Goal: Find specific page/section: Find specific page/section

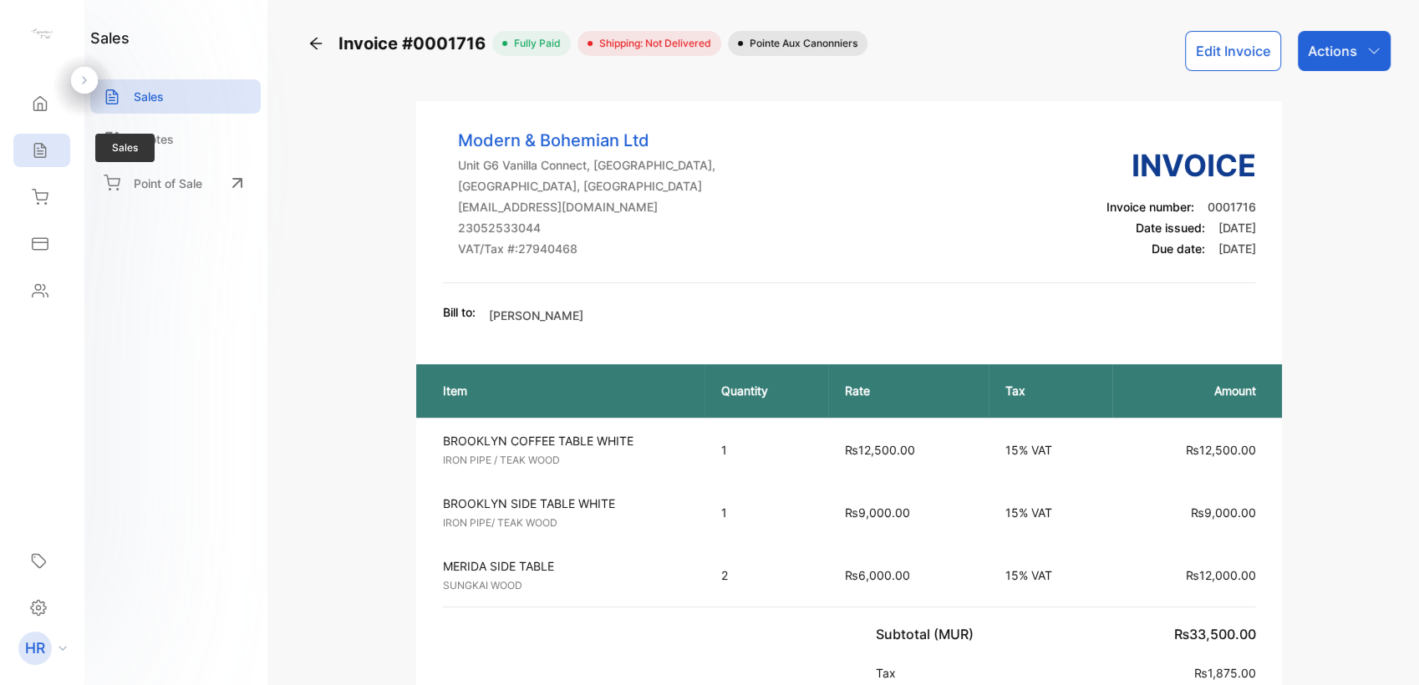
click at [34, 155] on icon at bounding box center [39, 151] width 11 height 14
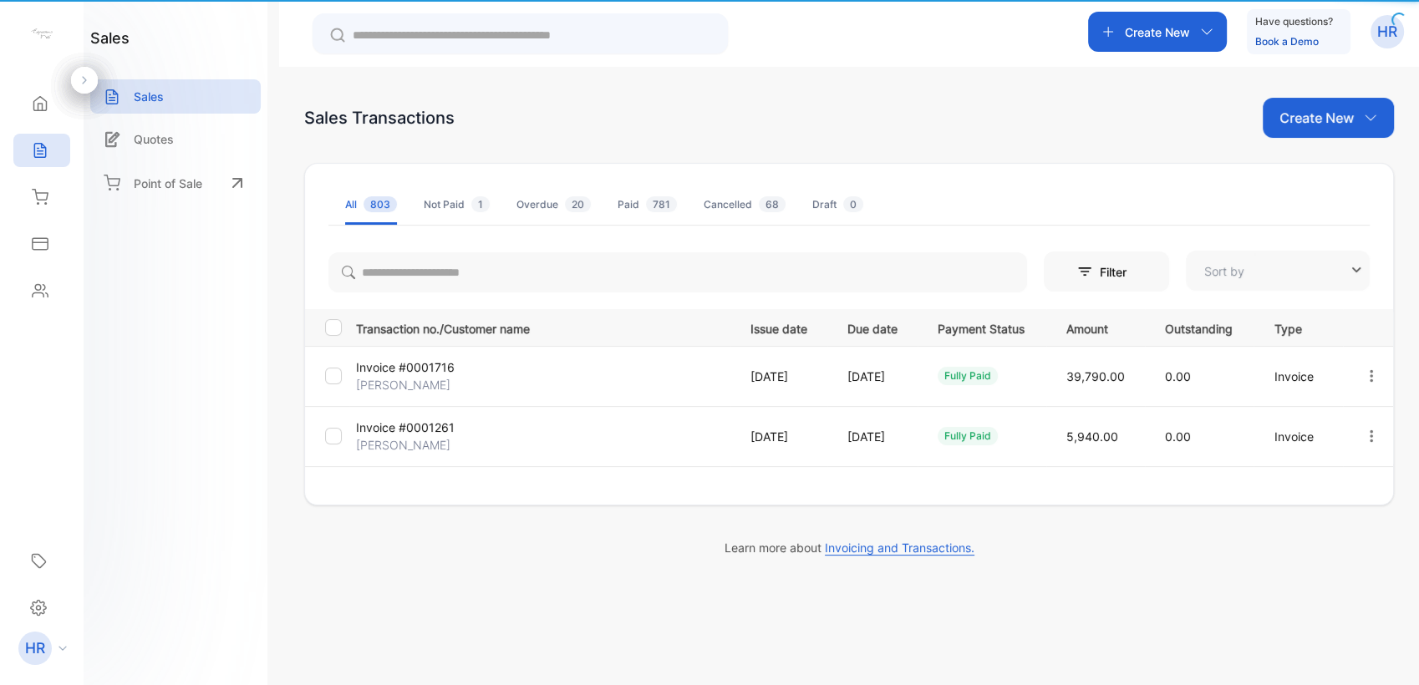
type input "**********"
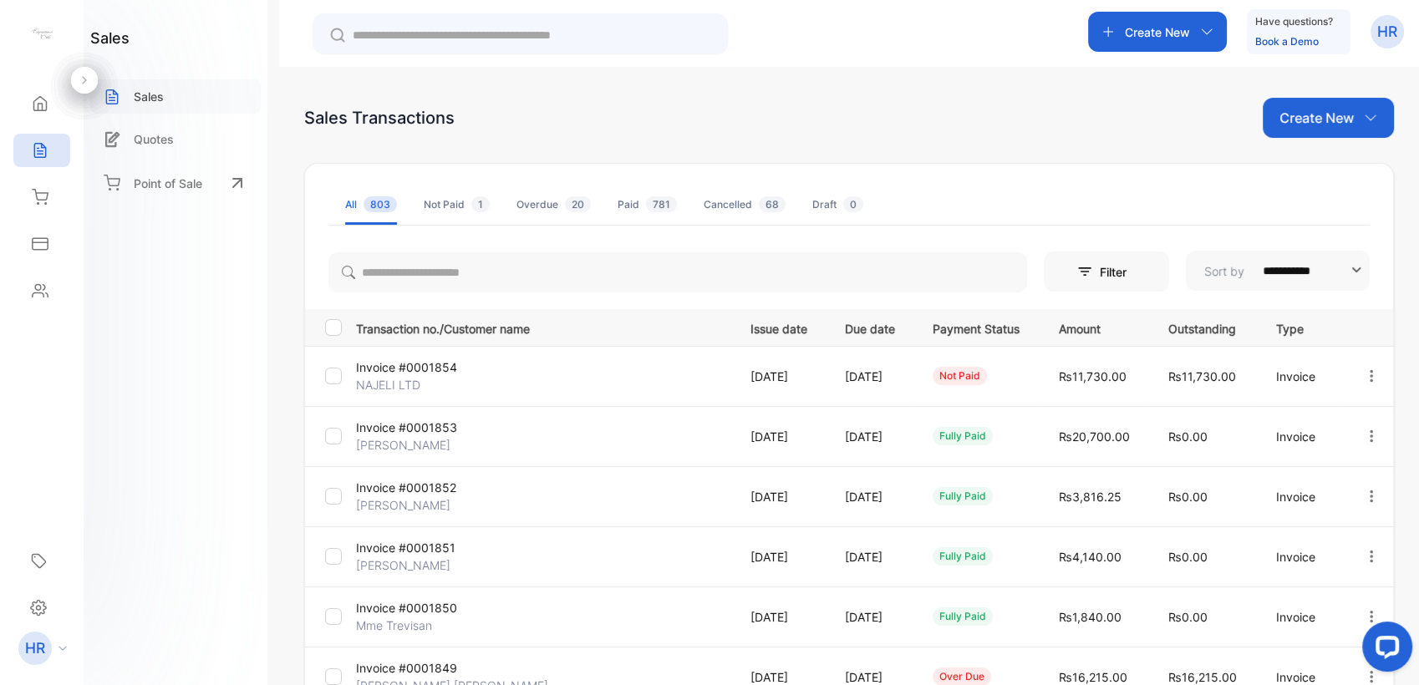
click at [140, 100] on p "Sales" at bounding box center [149, 97] width 30 height 18
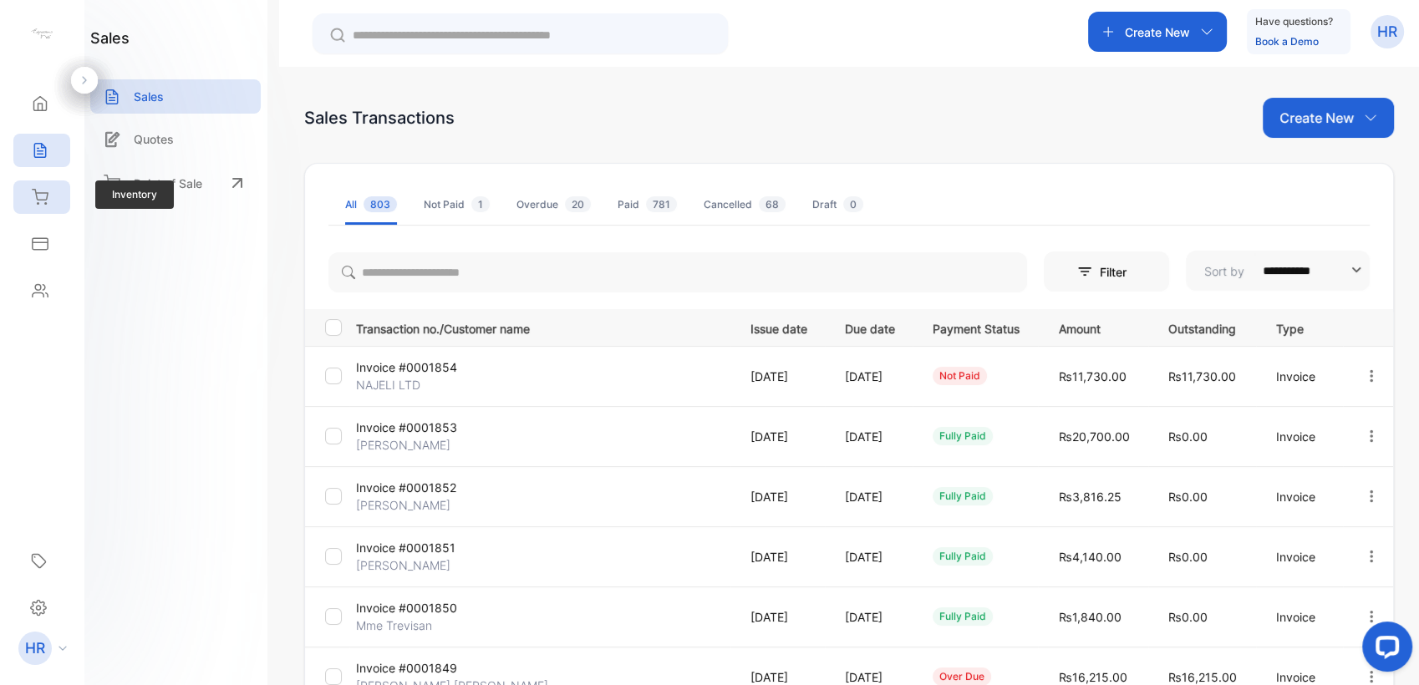
click at [48, 205] on div "Inventory" at bounding box center [41, 197] width 57 height 33
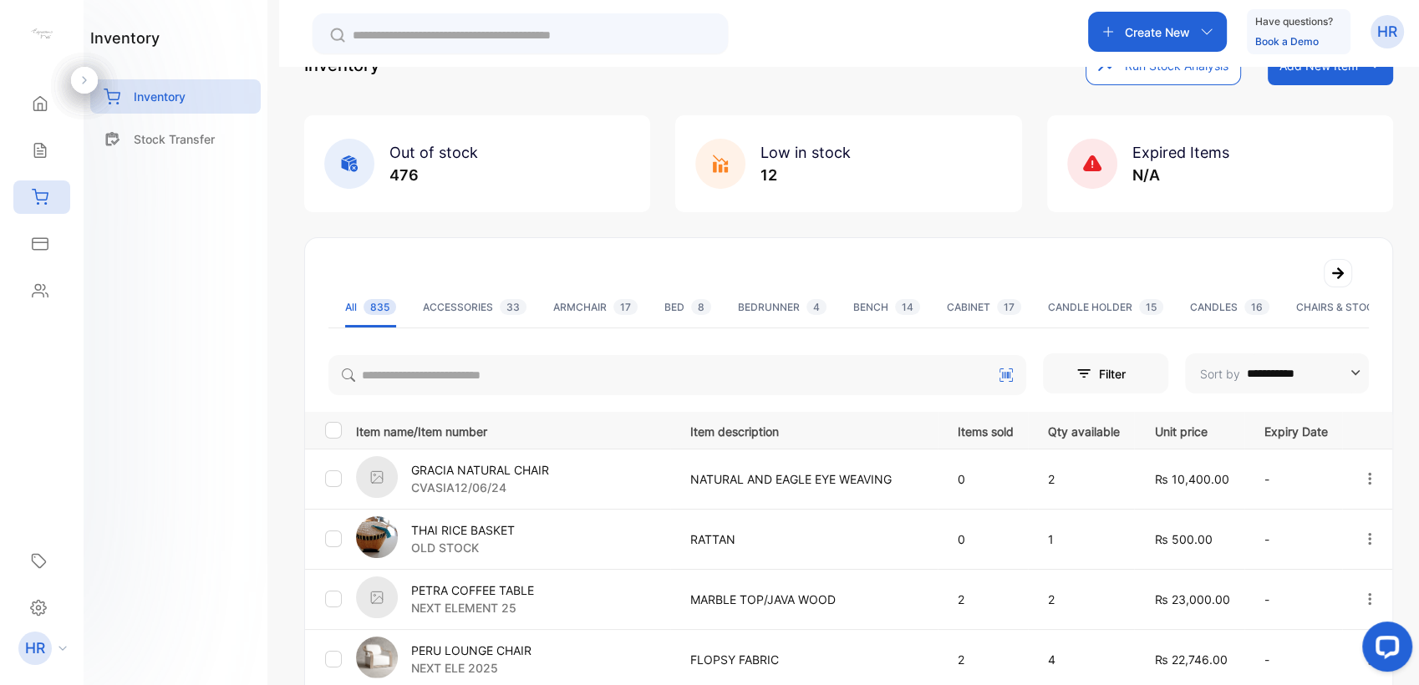
scroll to position [93, 0]
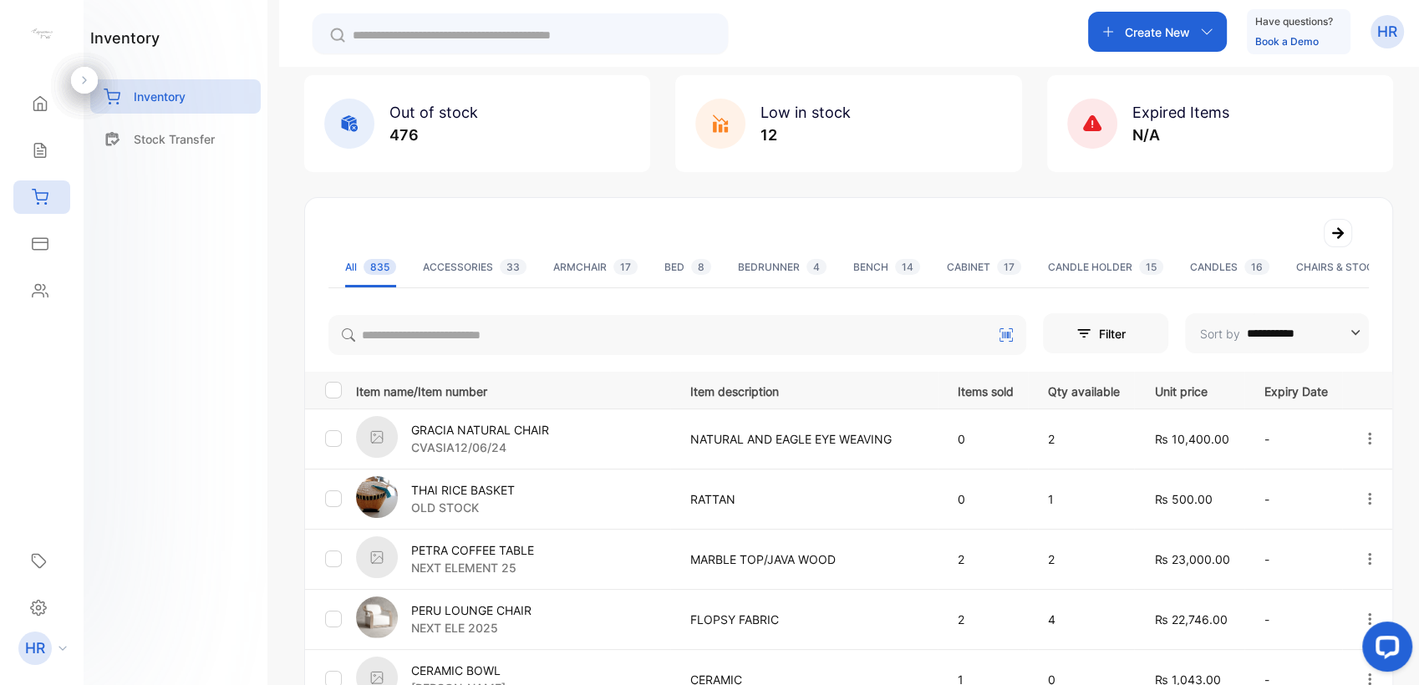
click at [480, 430] on p "GRACIA NATURAL CHAIR" at bounding box center [480, 430] width 138 height 18
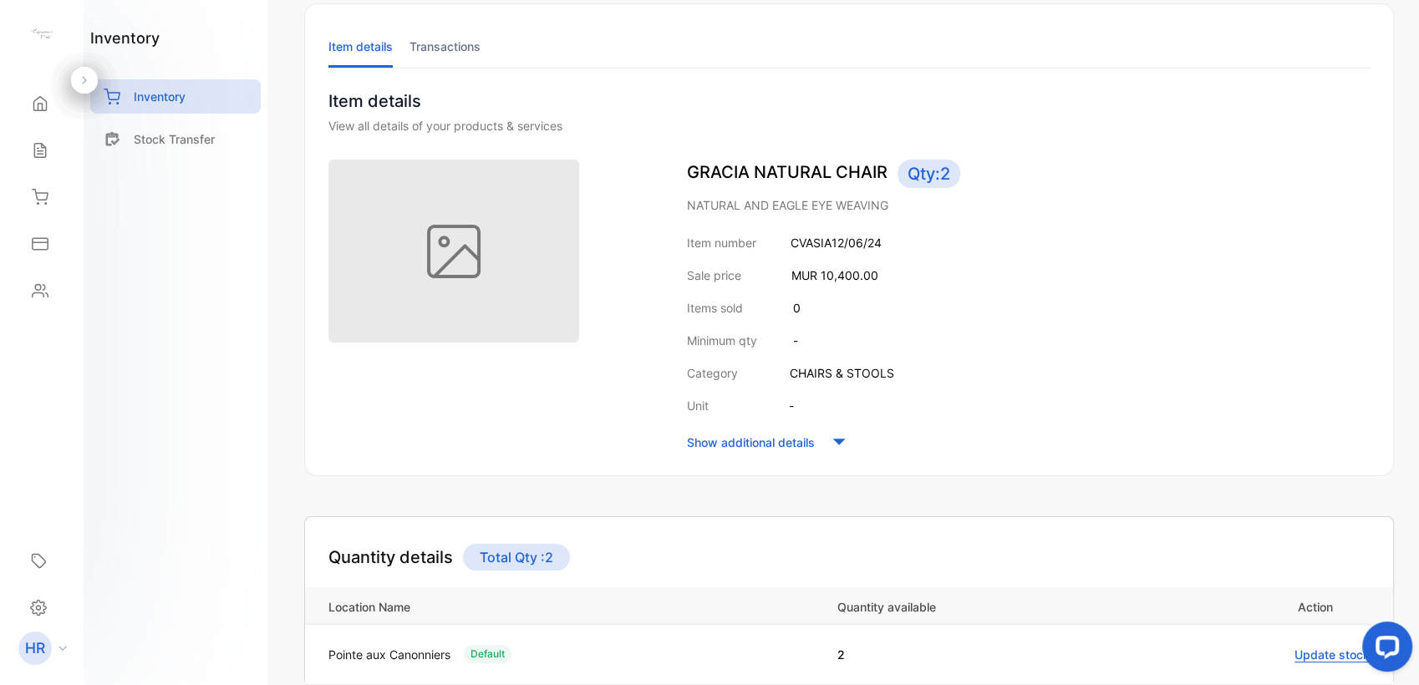
scroll to position [186, 0]
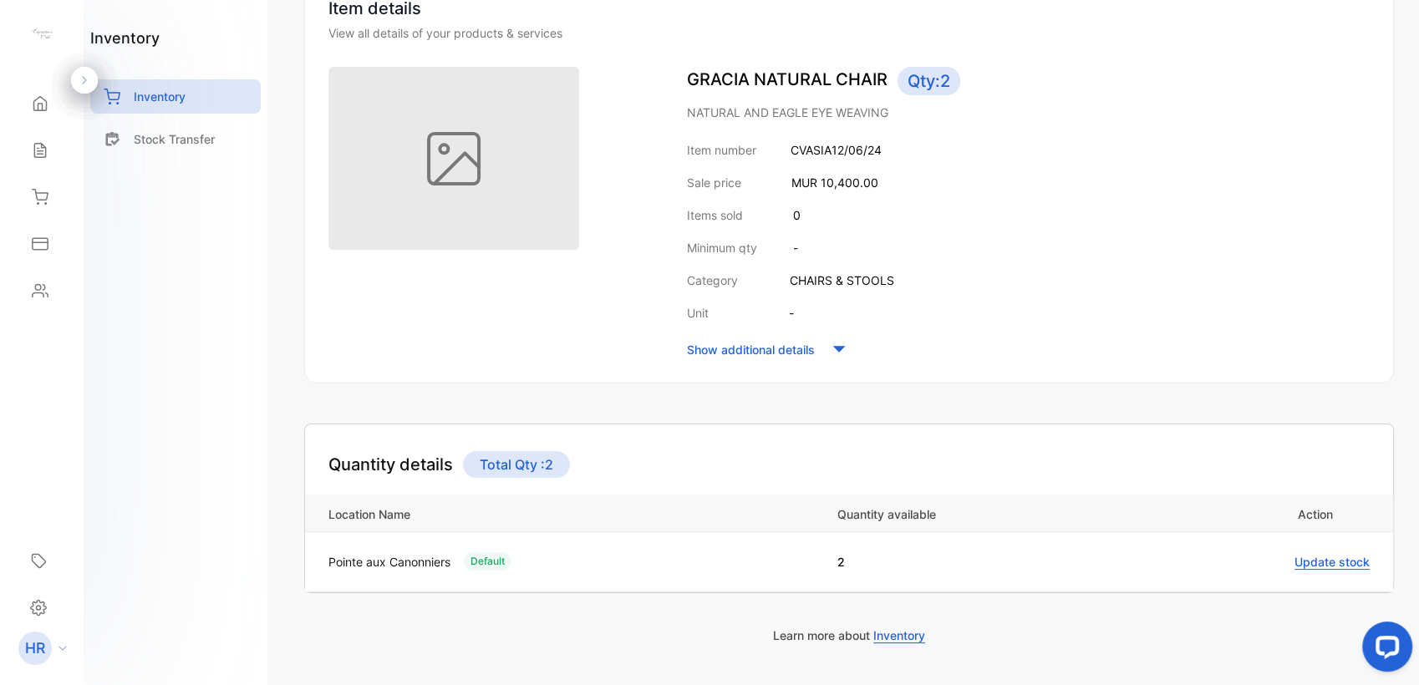
click at [836, 354] on icon at bounding box center [839, 349] width 25 height 25
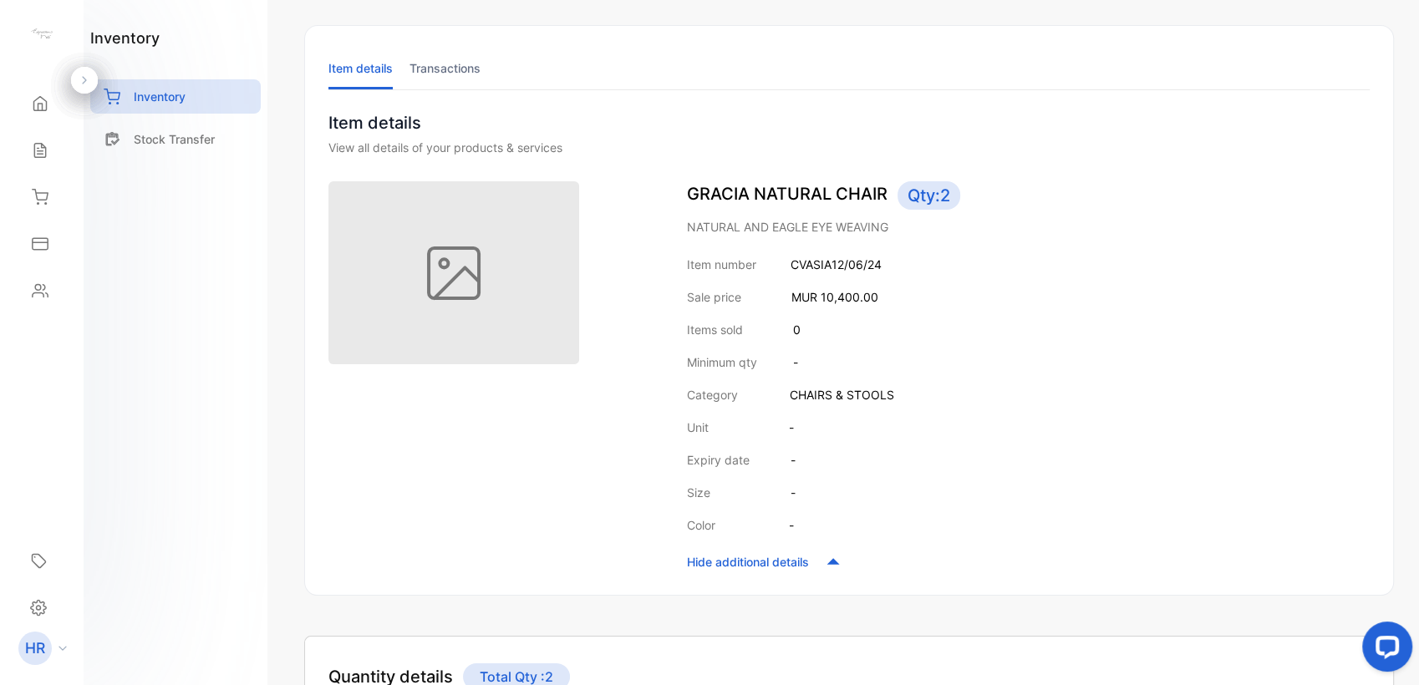
scroll to position [0, 0]
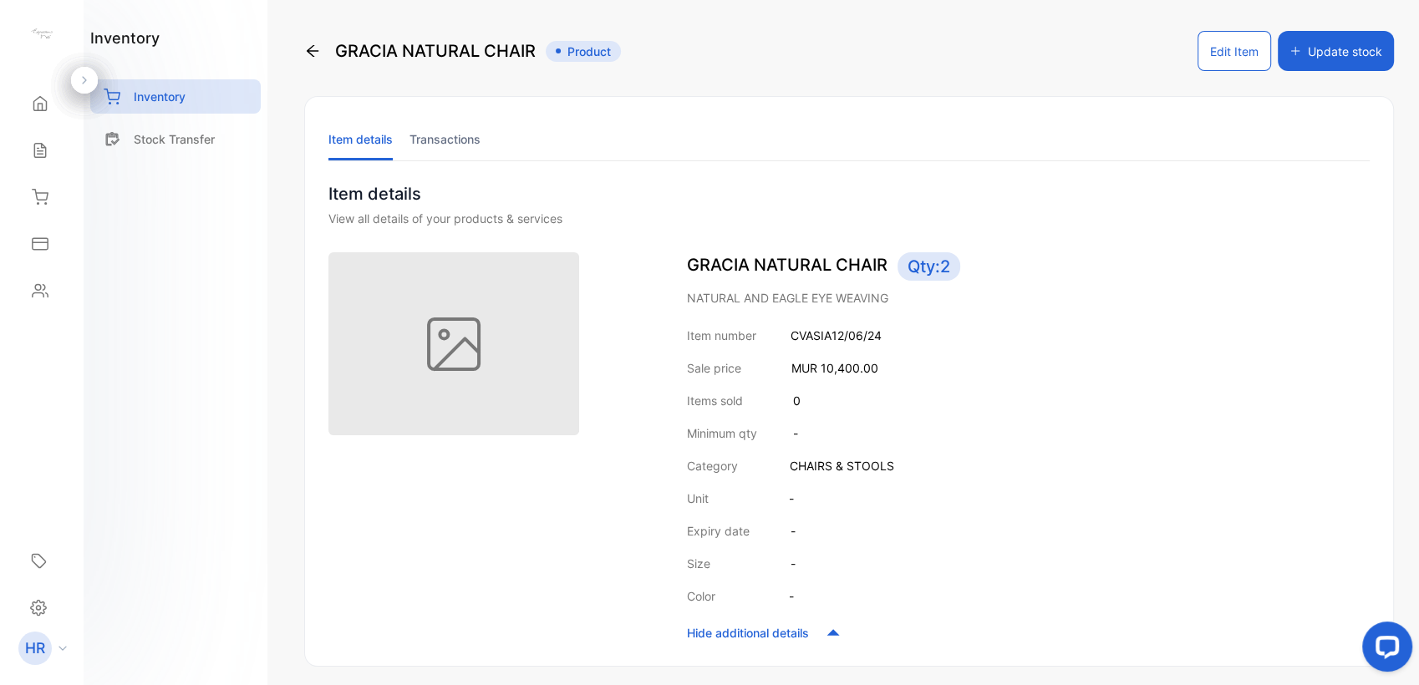
click at [318, 53] on icon at bounding box center [312, 51] width 17 height 17
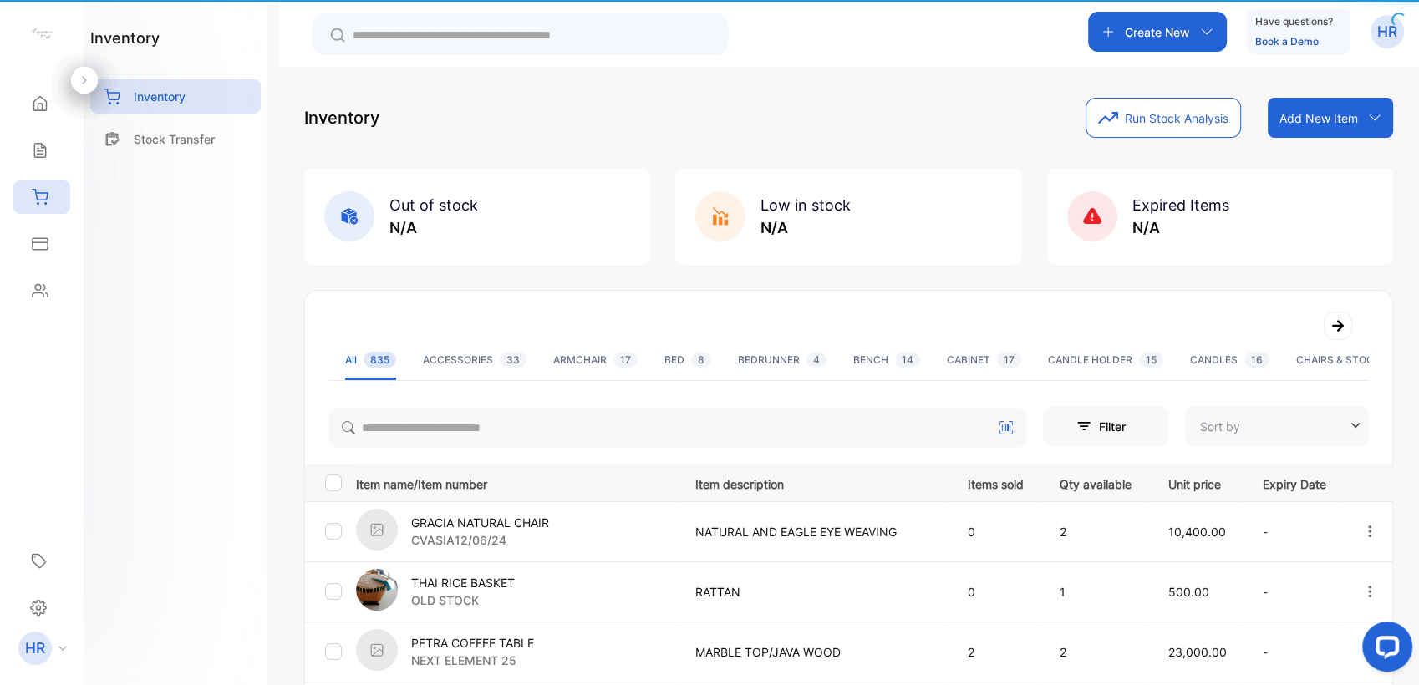
type input "**********"
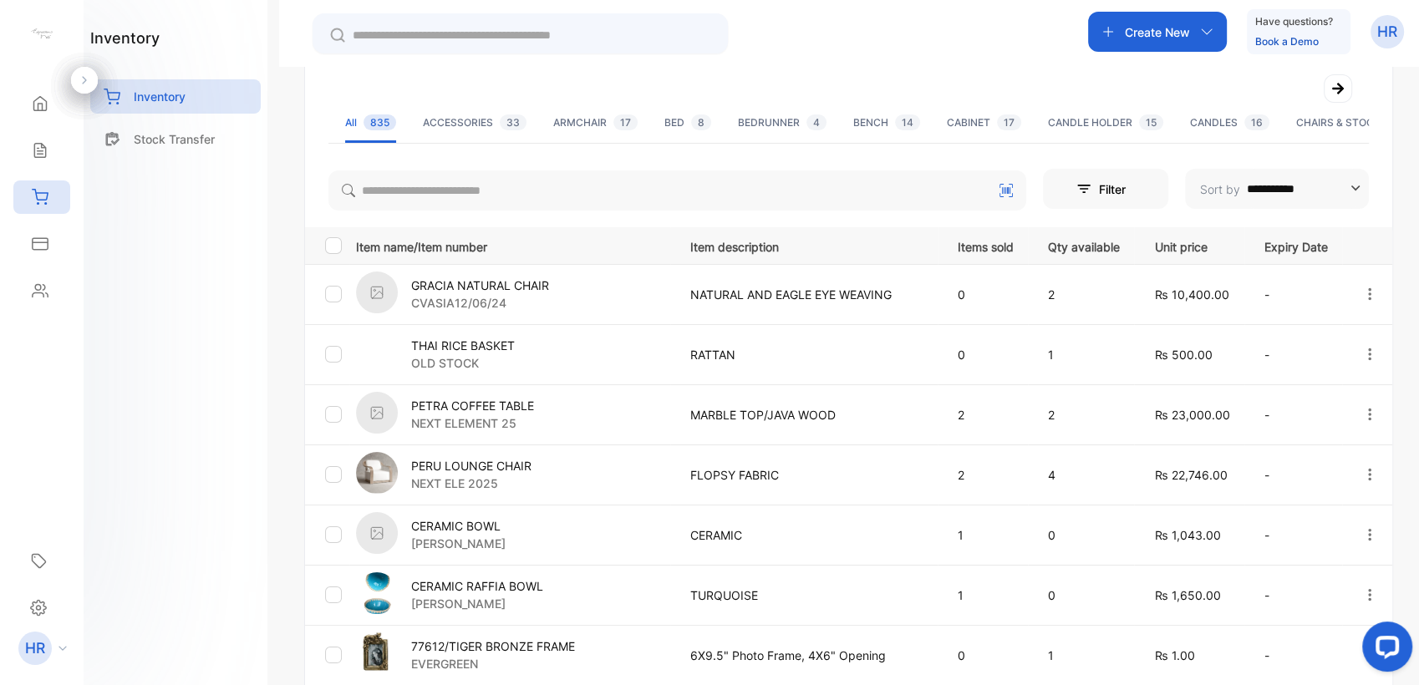
scroll to position [278, 0]
